Goal: Information Seeking & Learning: Check status

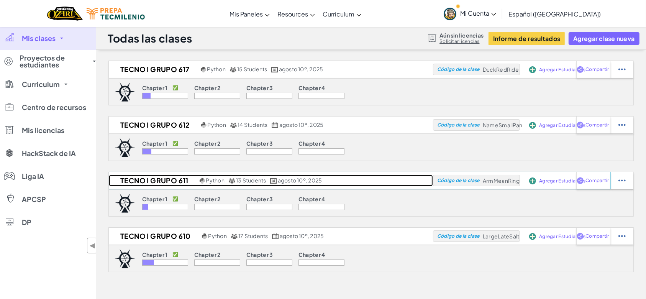
click at [137, 177] on h2 "Tecno I Grupo 611" at bounding box center [153, 180] width 89 height 11
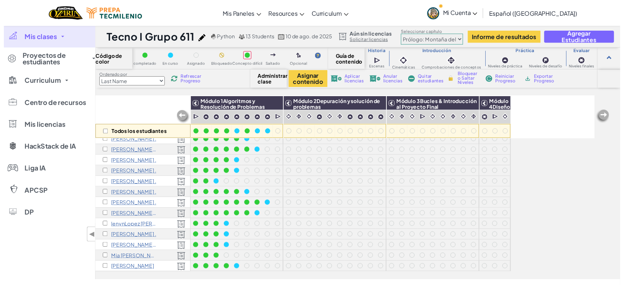
scroll to position [13, 0]
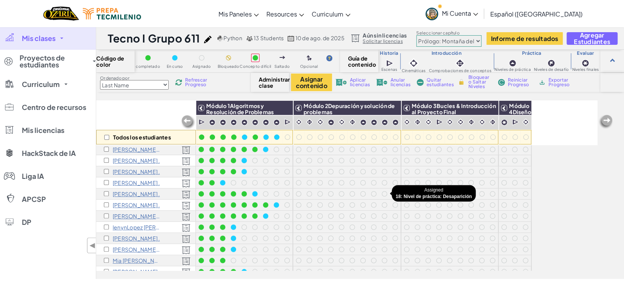
click at [387, 190] on div at bounding box center [384, 194] width 8 height 8
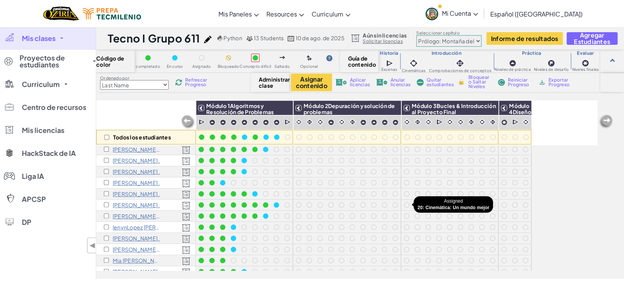
click at [406, 209] on div at bounding box center [406, 205] width 11 height 11
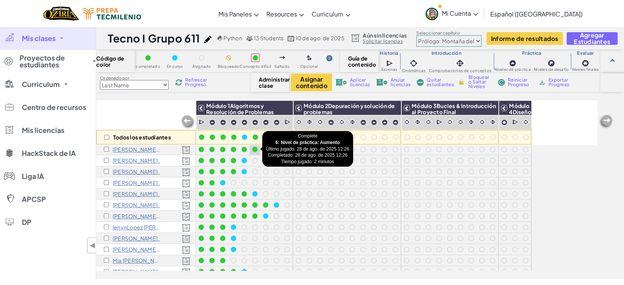
click at [254, 151] on div at bounding box center [254, 149] width 5 height 5
